Goal: Task Accomplishment & Management: Manage account settings

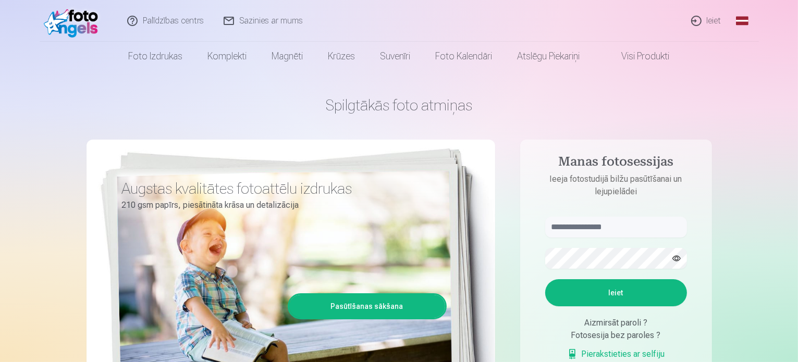
click at [712, 22] on link "Ieiet" at bounding box center [706, 21] width 50 height 42
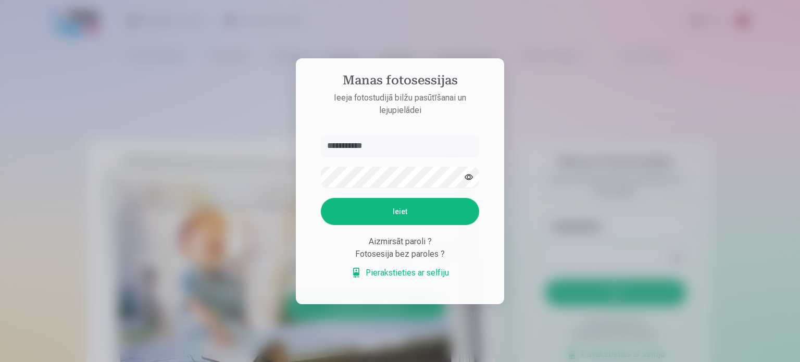
type input "**********"
click at [390, 209] on button "Ieiet" at bounding box center [400, 211] width 158 height 27
